Goal: Task Accomplishment & Management: Complete application form

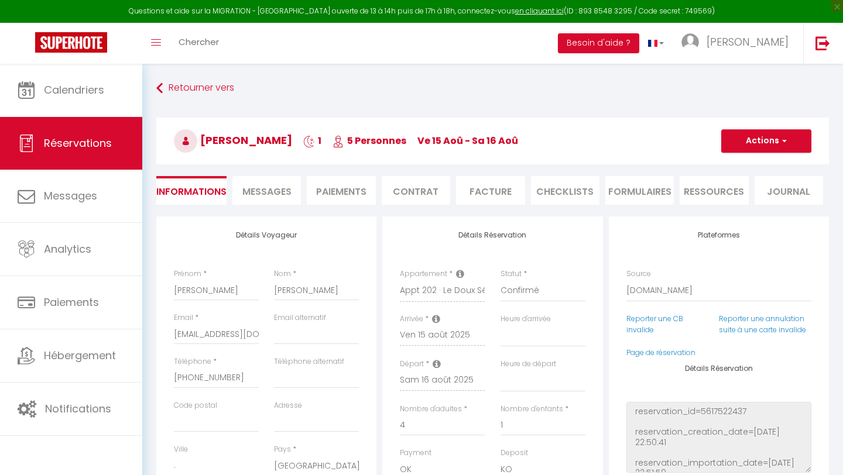
select select "ES"
select select
select select "14"
select select "2"
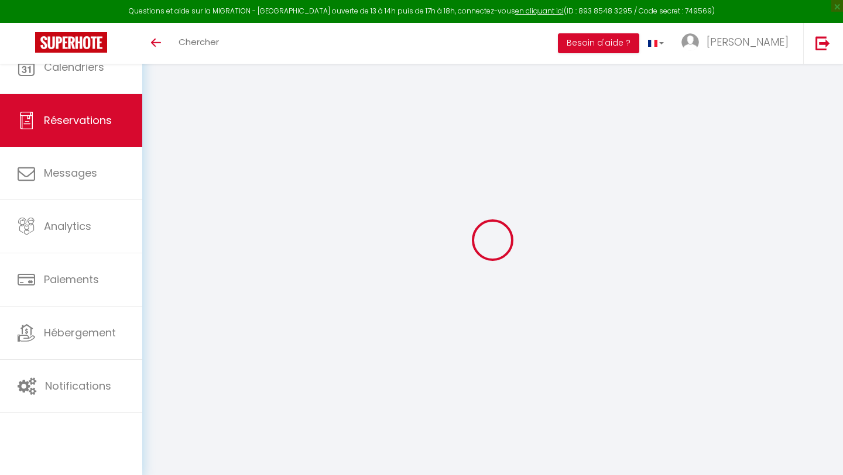
select select
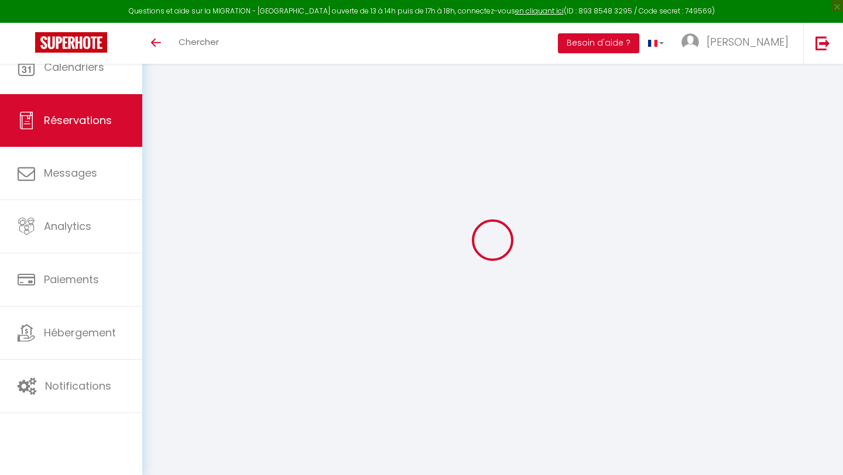
type input "[PERSON_NAME]"
type input "[EMAIL_ADDRESS][DOMAIN_NAME]"
type input "[PHONE_NUMBER]"
type input "."
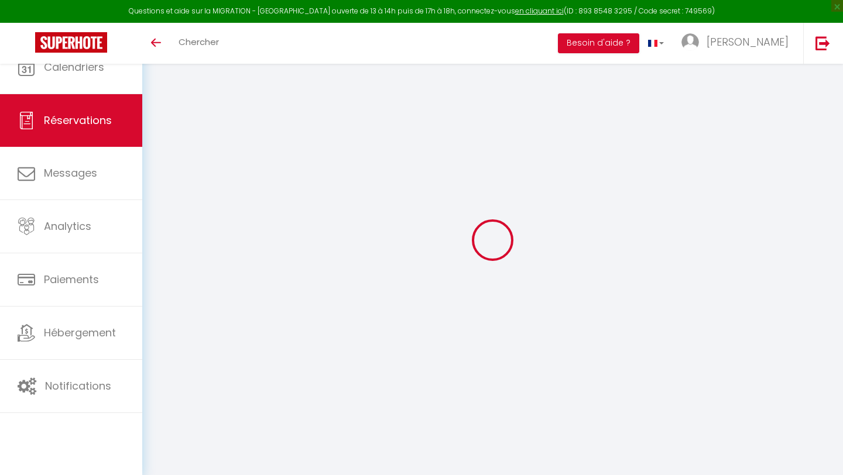
select select "ES"
type input "28.67"
type input "2.48"
select select "57090"
select select "1"
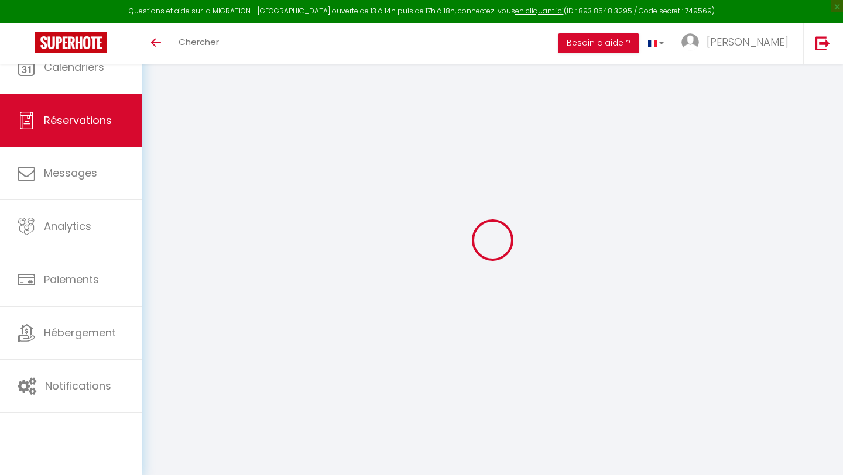
select select
type input "4"
type input "1"
select select "12"
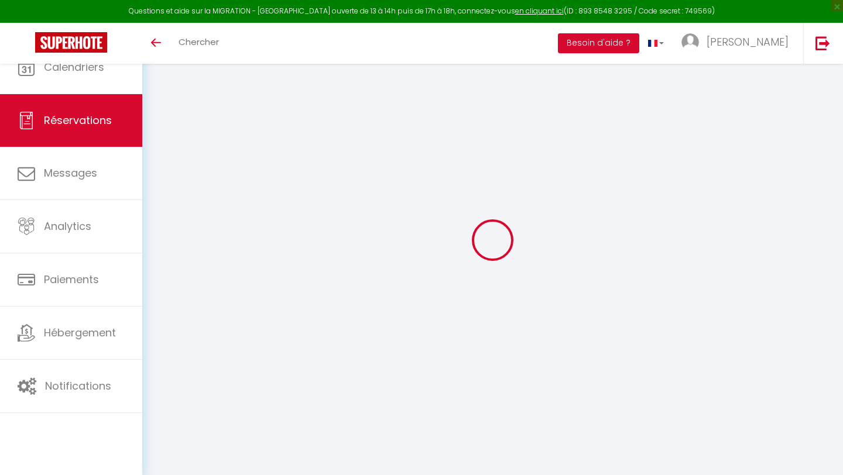
select select
type input "133.66"
checkbox input "false"
type input "0"
select select "2"
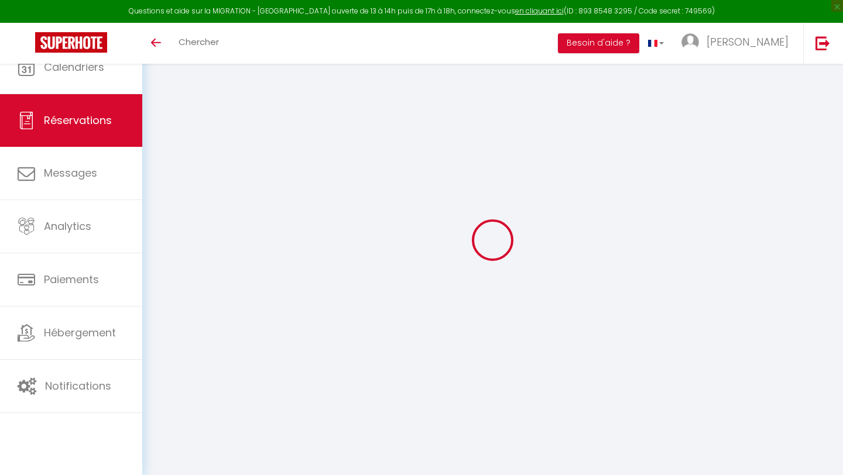
type input "0"
select select
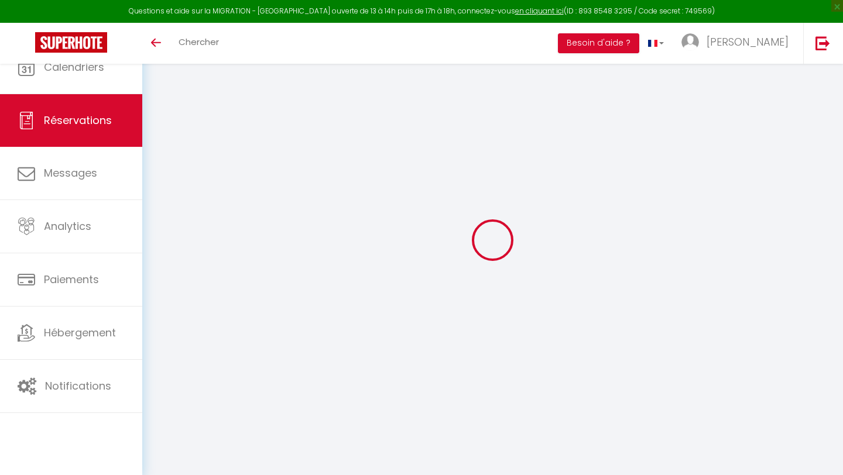
select select "14"
checkbox input "false"
select select
checkbox input "false"
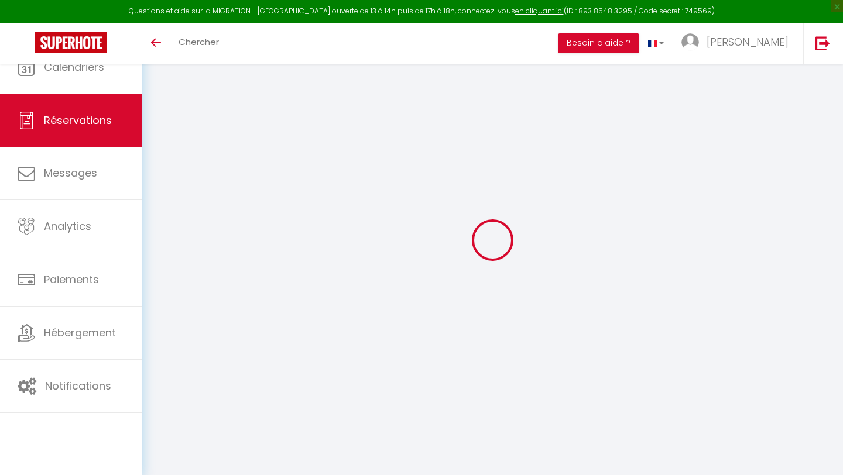
select select
checkbox input "false"
type textarea "** THIS RESERVATION HAS BEEN PRE-PAID ** BOOKING NOTE : Payment charge is EUR 2…"
type input "35"
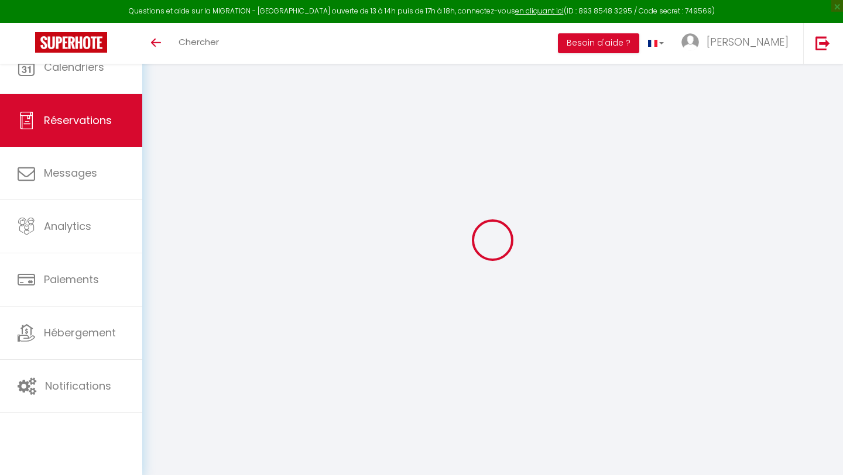
type input "8.75"
select select
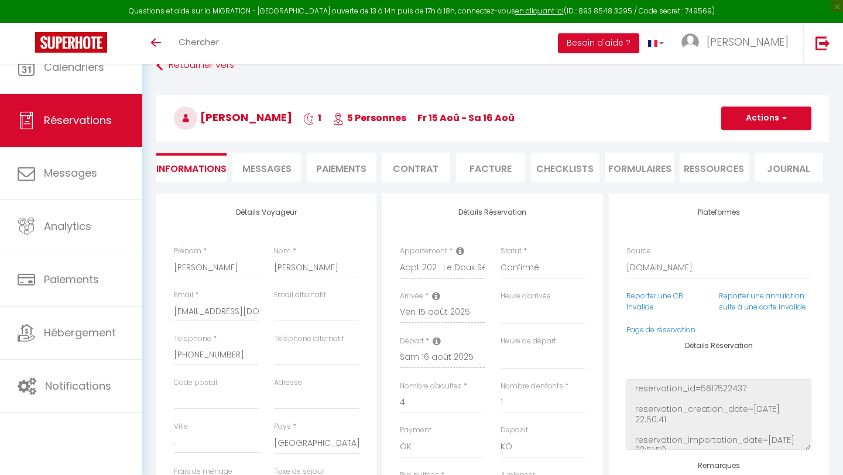
checkbox input "false"
select select
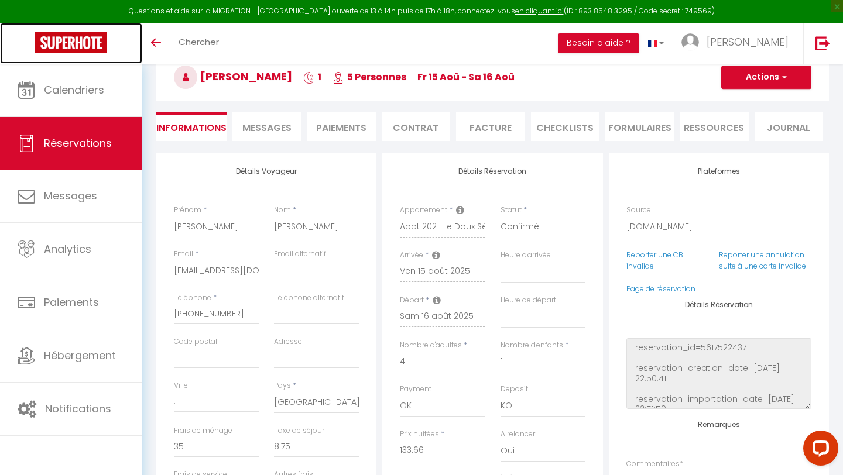
click at [65, 40] on img at bounding box center [71, 42] width 72 height 20
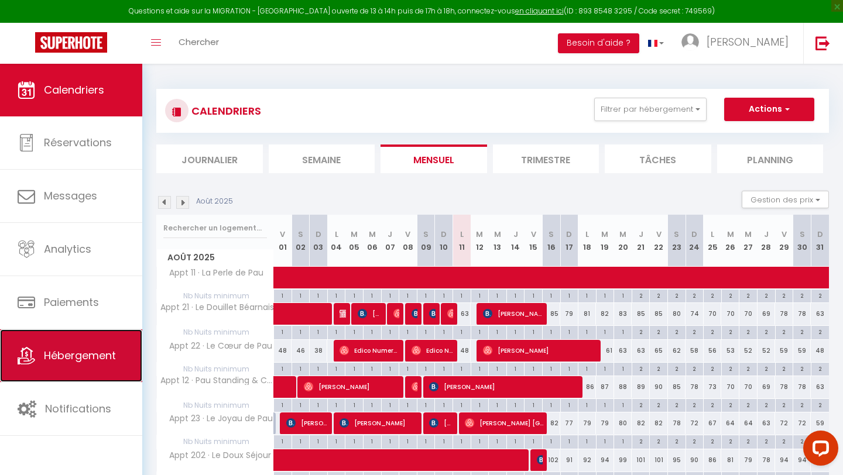
click at [99, 355] on span "Hébergement" at bounding box center [80, 355] width 72 height 15
